Goal: Information Seeking & Learning: Learn about a topic

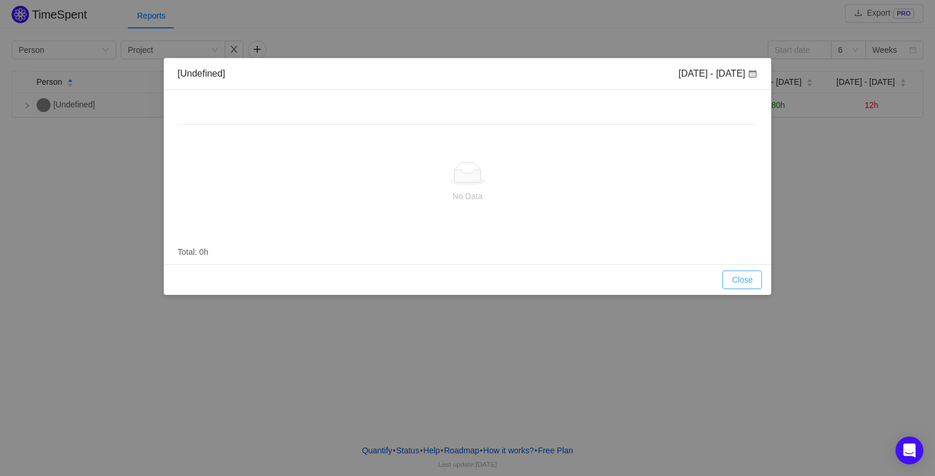
click at [755, 283] on button "Close" at bounding box center [741, 280] width 39 height 19
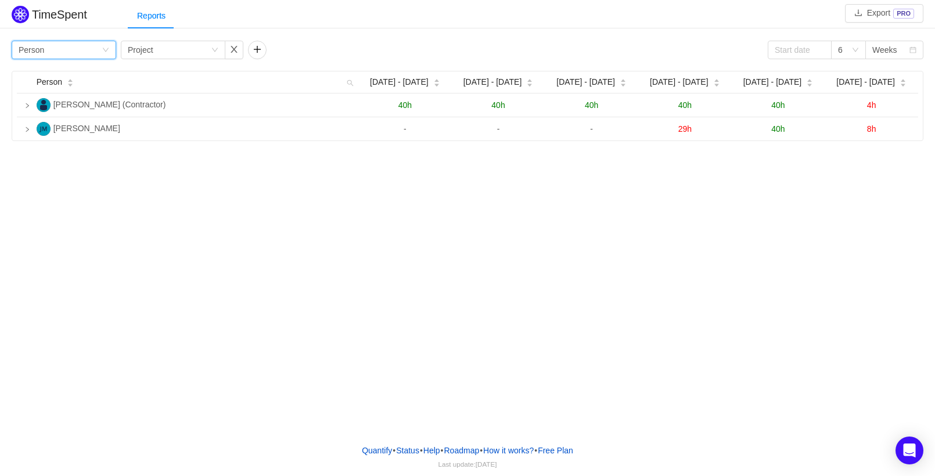
click at [89, 53] on div "Group by Person" at bounding box center [60, 49] width 83 height 17
click at [73, 95] on li "Team" at bounding box center [64, 91] width 105 height 19
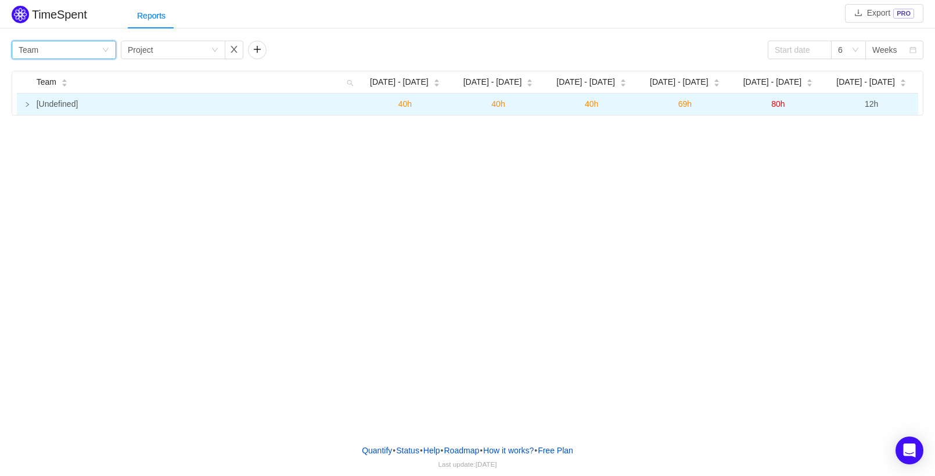
click at [24, 103] on td at bounding box center [24, 103] width 15 height 21
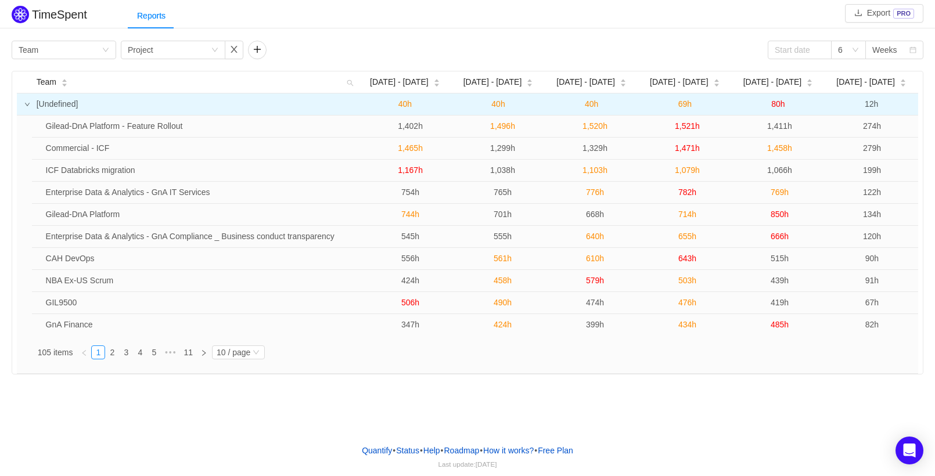
click at [27, 104] on icon "icon: down" at bounding box center [27, 105] width 6 height 6
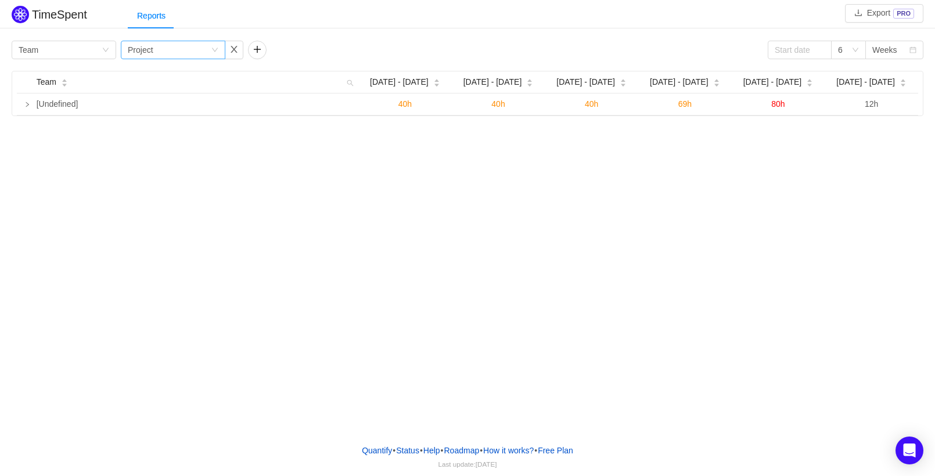
click at [195, 52] on div "Group by Project" at bounding box center [169, 49] width 83 height 17
click at [152, 144] on li "Person" at bounding box center [173, 147] width 105 height 19
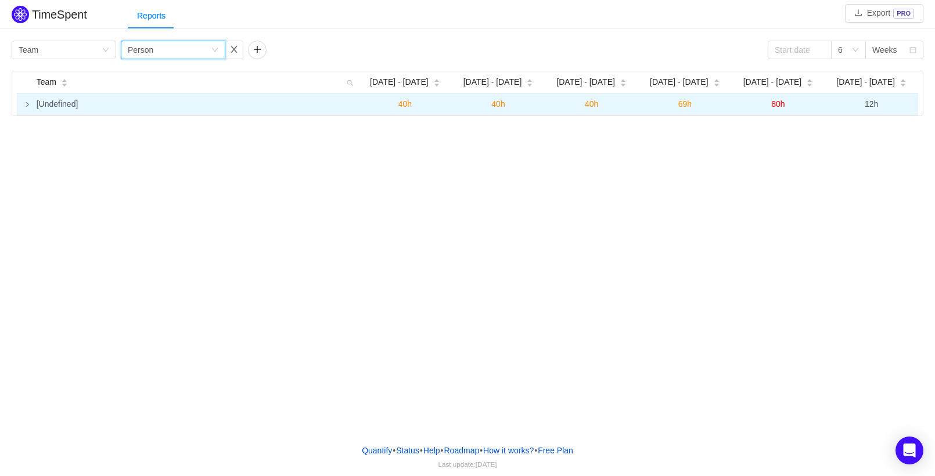
click at [27, 105] on icon "icon: right" at bounding box center [27, 105] width 6 height 6
click at [24, 107] on icon "icon: right" at bounding box center [27, 105] width 6 height 6
click at [26, 106] on icon "icon: right" at bounding box center [27, 105] width 6 height 6
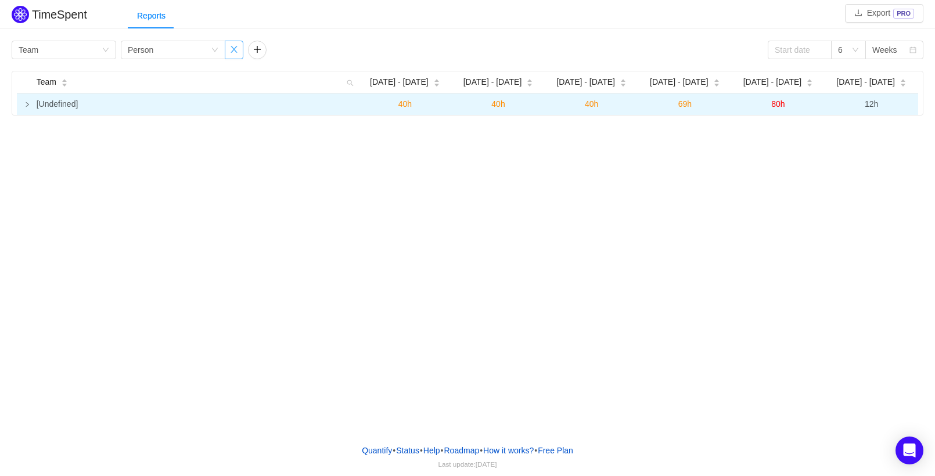
click at [231, 51] on button "button" at bounding box center [234, 50] width 19 height 19
click at [92, 52] on div "Group by Team" at bounding box center [60, 49] width 83 height 17
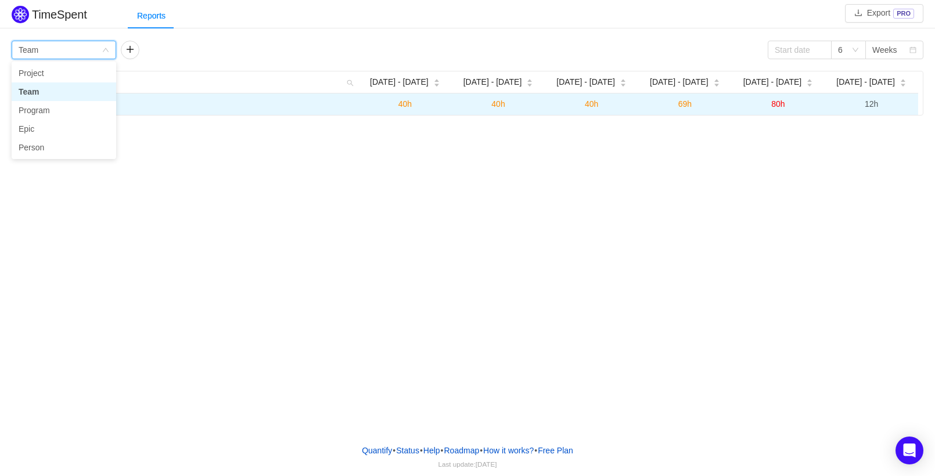
click at [71, 96] on li "Team" at bounding box center [64, 91] width 105 height 19
click at [793, 217] on div "TimeSpent Export PRO Reports Group by Team 6 Weeks Team Aug 25 - 31 Sep 1 - 7 S…" at bounding box center [467, 217] width 935 height 435
click at [562, 260] on div "TimeSpent Export PRO Reports Group by Team 6 Weeks Team Aug 25 - 31 Sep 1 - 7 S…" at bounding box center [467, 217] width 935 height 435
